Goal: Information Seeking & Learning: Learn about a topic

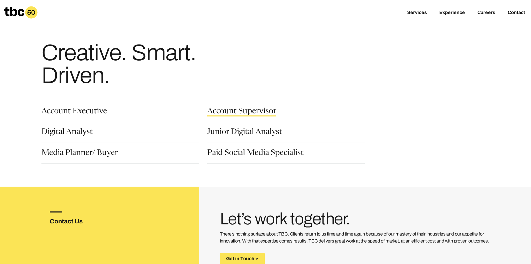
click at [217, 114] on link "Account Supervisor" at bounding box center [241, 112] width 69 height 9
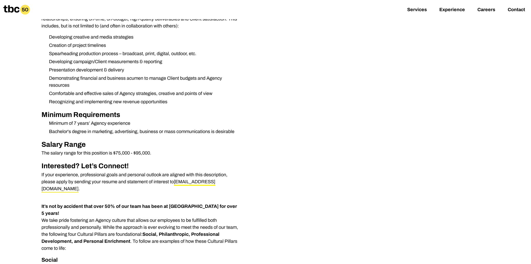
scroll to position [194, 0]
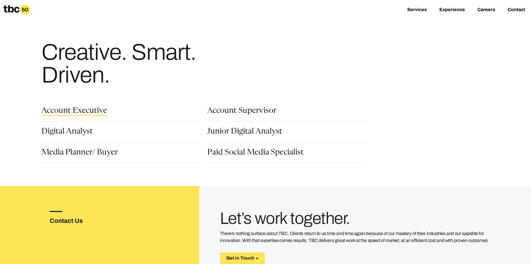
click at [87, 112] on link "Account Executive" at bounding box center [74, 111] width 66 height 9
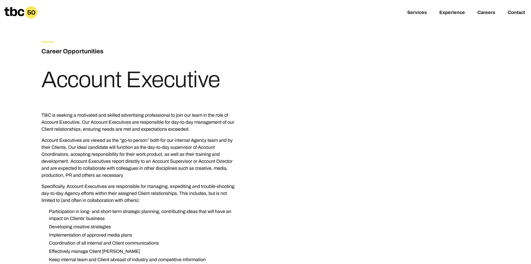
click at [17, 12] on icon at bounding box center [14, 11] width 20 height 9
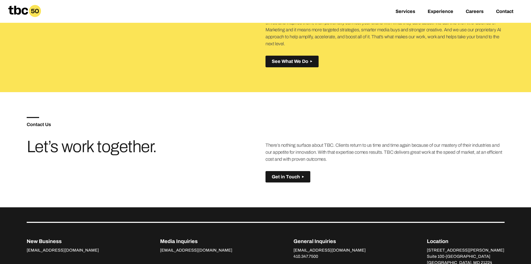
scroll to position [365, 0]
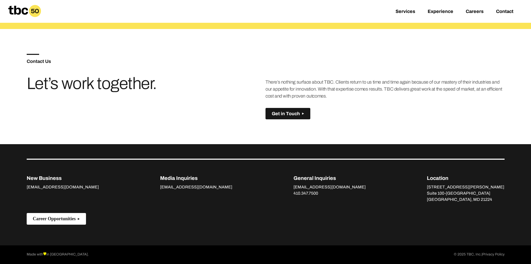
click at [73, 221] on span "Career Opportunities" at bounding box center [54, 218] width 43 height 5
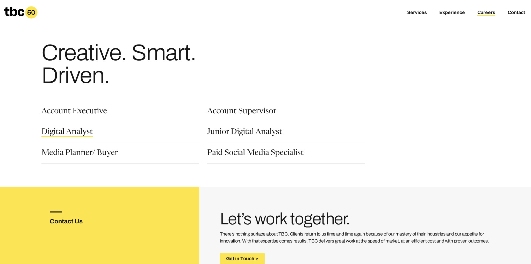
click at [80, 134] on link "Digital Analyst" at bounding box center [66, 133] width 51 height 9
click at [231, 134] on link "Junior Digital Analyst" at bounding box center [244, 133] width 75 height 9
click at [77, 116] on link "Account Executive" at bounding box center [74, 112] width 66 height 9
click at [253, 156] on link "Paid Social Media Specialist" at bounding box center [255, 154] width 96 height 9
click at [68, 111] on link "Account Executive" at bounding box center [74, 112] width 66 height 9
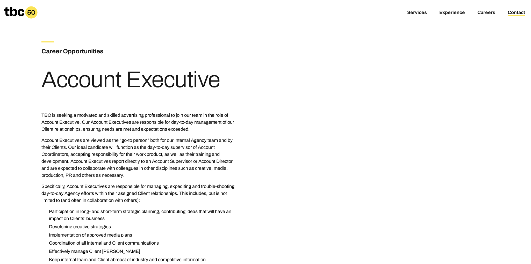
click at [512, 12] on link "Contact" at bounding box center [516, 13] width 17 height 6
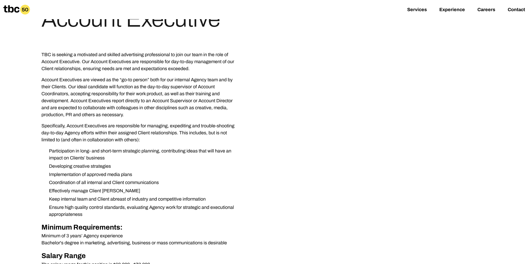
scroll to position [59, 0]
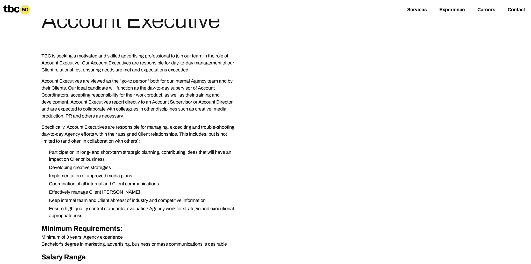
drag, startPoint x: 41, startPoint y: 54, endPoint x: 93, endPoint y: 217, distance: 170.7
click at [93, 217] on div "TBC is seeking a motivated and skilled advertising professional to join our tea…" at bounding box center [140, 179] width 199 height 253
copy div "LOR ip dolorsi a consectet adi elitsed doeiusmodte incididuntut la etdo mag ali…"
